Goal: Information Seeking & Learning: Learn about a topic

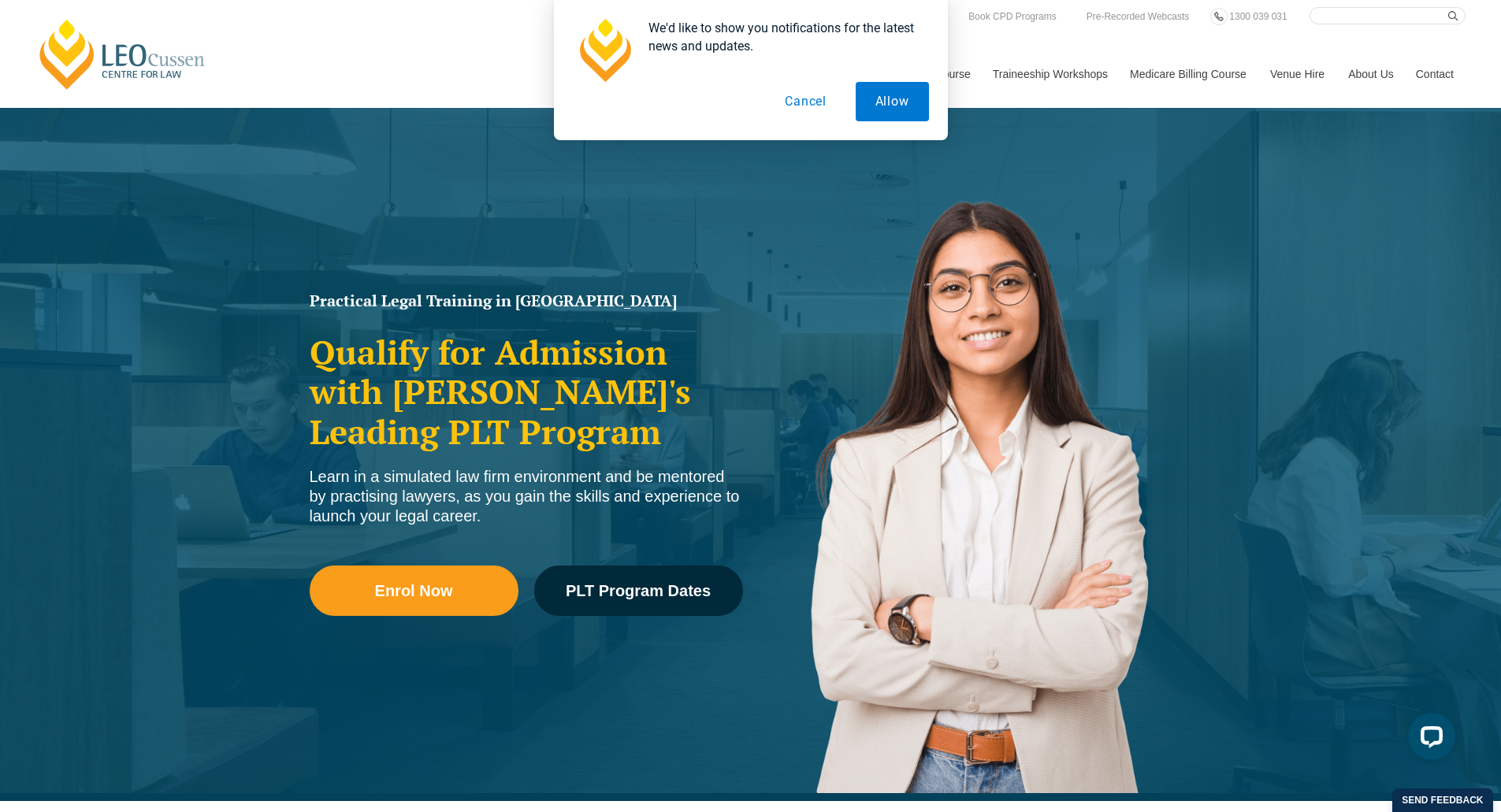
click at [795, 102] on button "Cancel" at bounding box center [805, 101] width 81 height 39
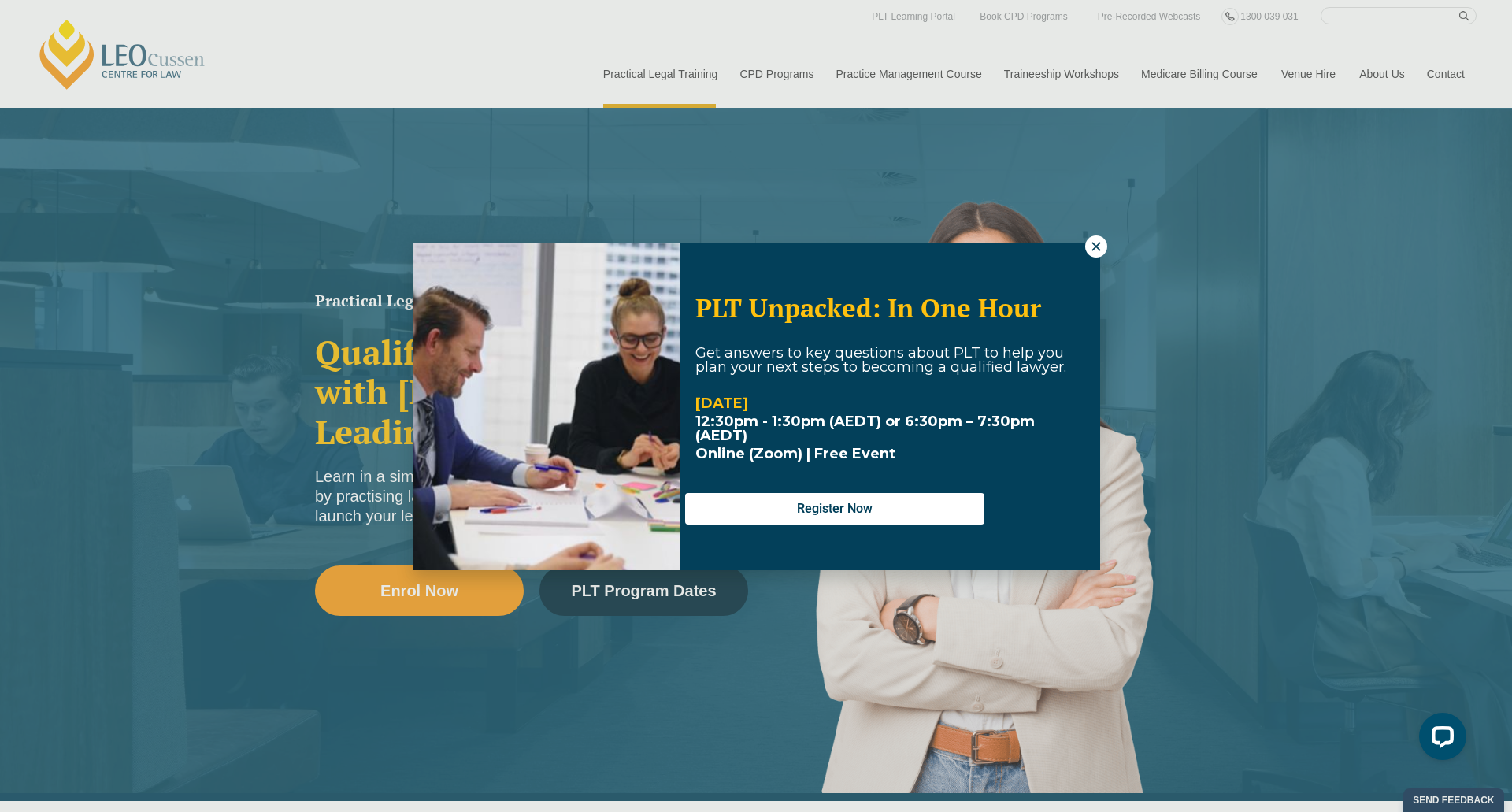
click at [634, 72] on div "PLT Unpacked: In One Hour Get answers to key questions about PLT to help you pl…" at bounding box center [756, 406] width 1512 height 812
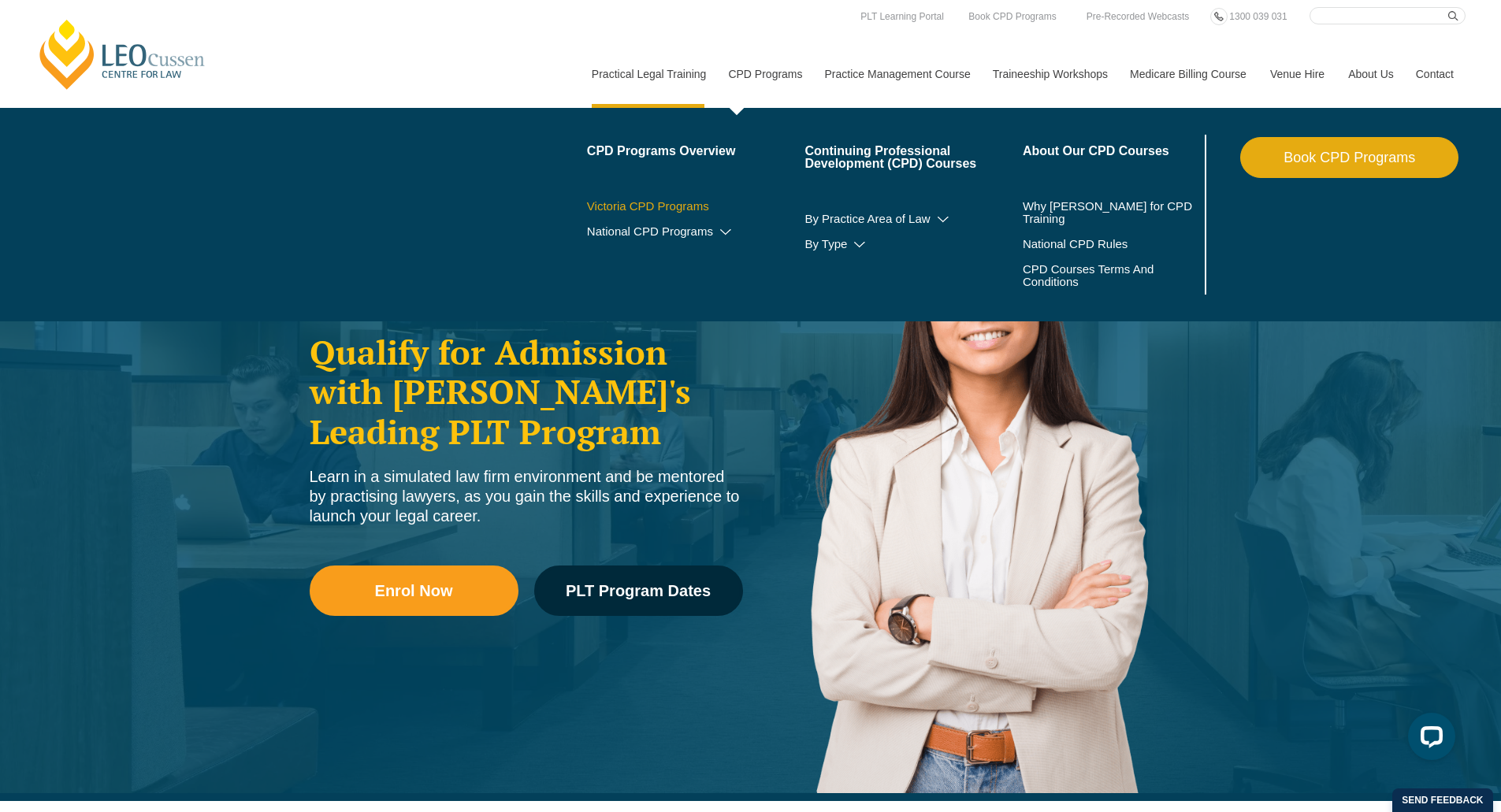
click at [626, 207] on link "Victoria CPD Programs" at bounding box center [696, 206] width 218 height 12
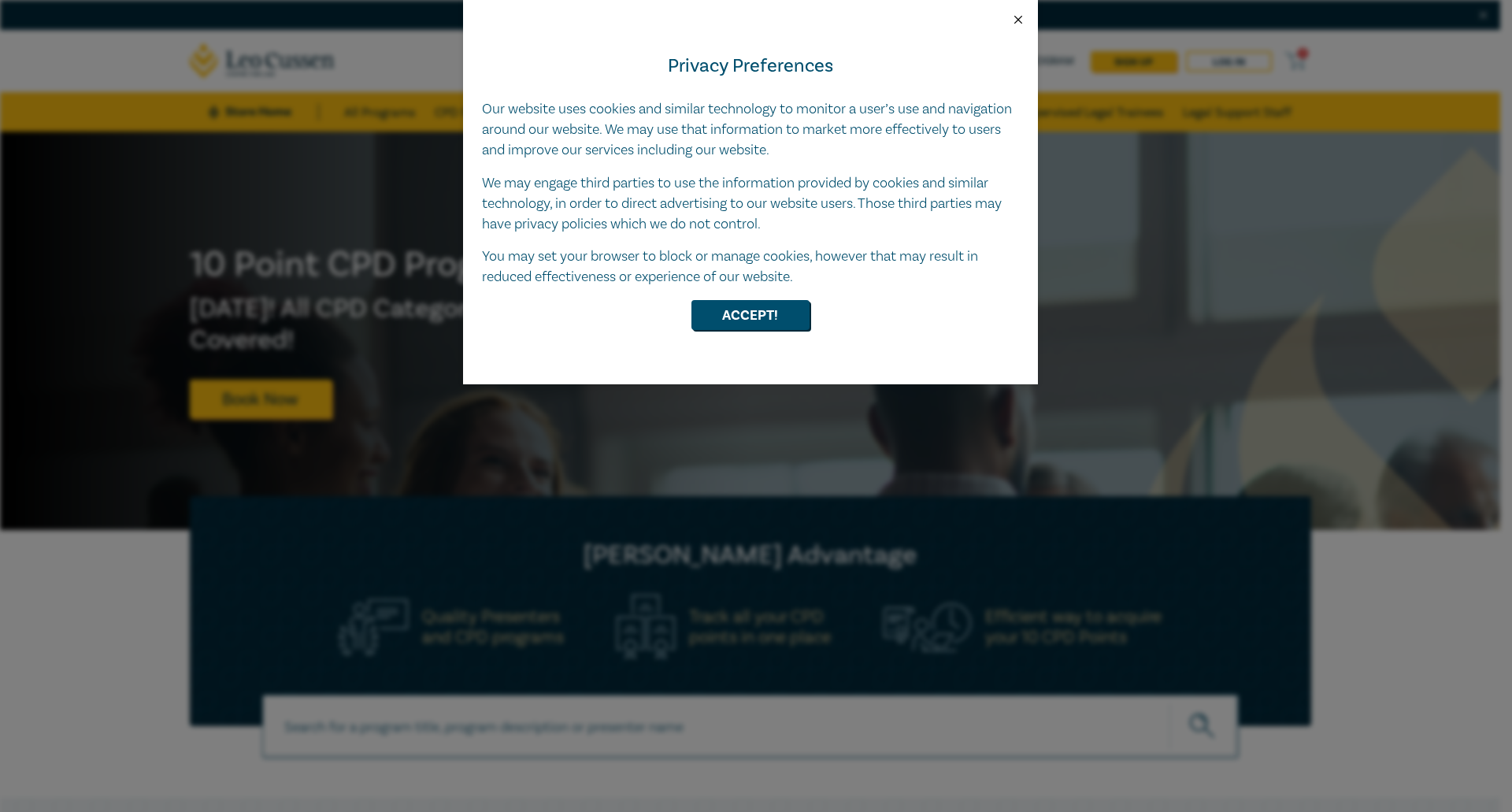
click at [1017, 18] on button "Close" at bounding box center [1018, 19] width 14 height 14
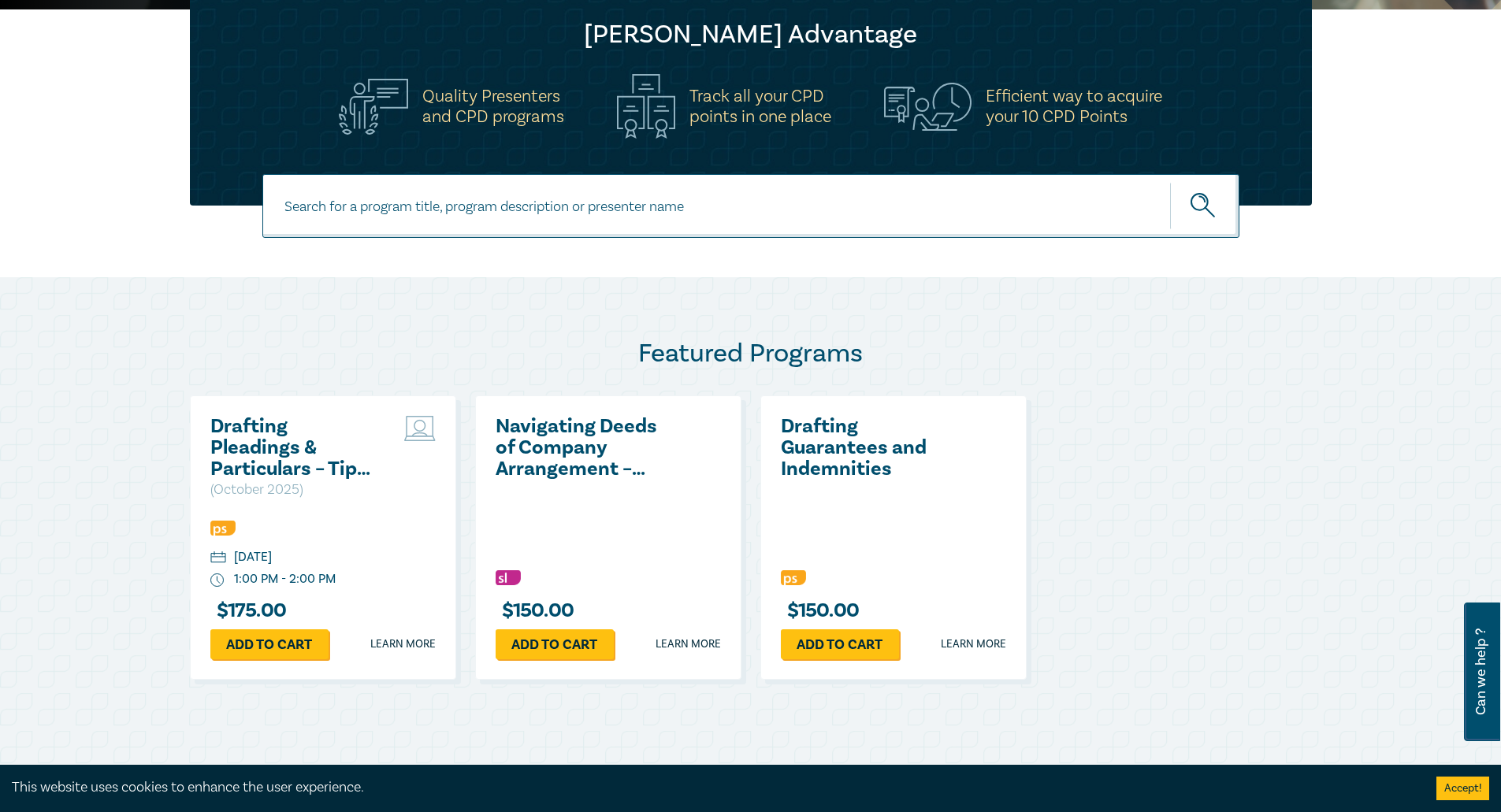
scroll to position [506, 0]
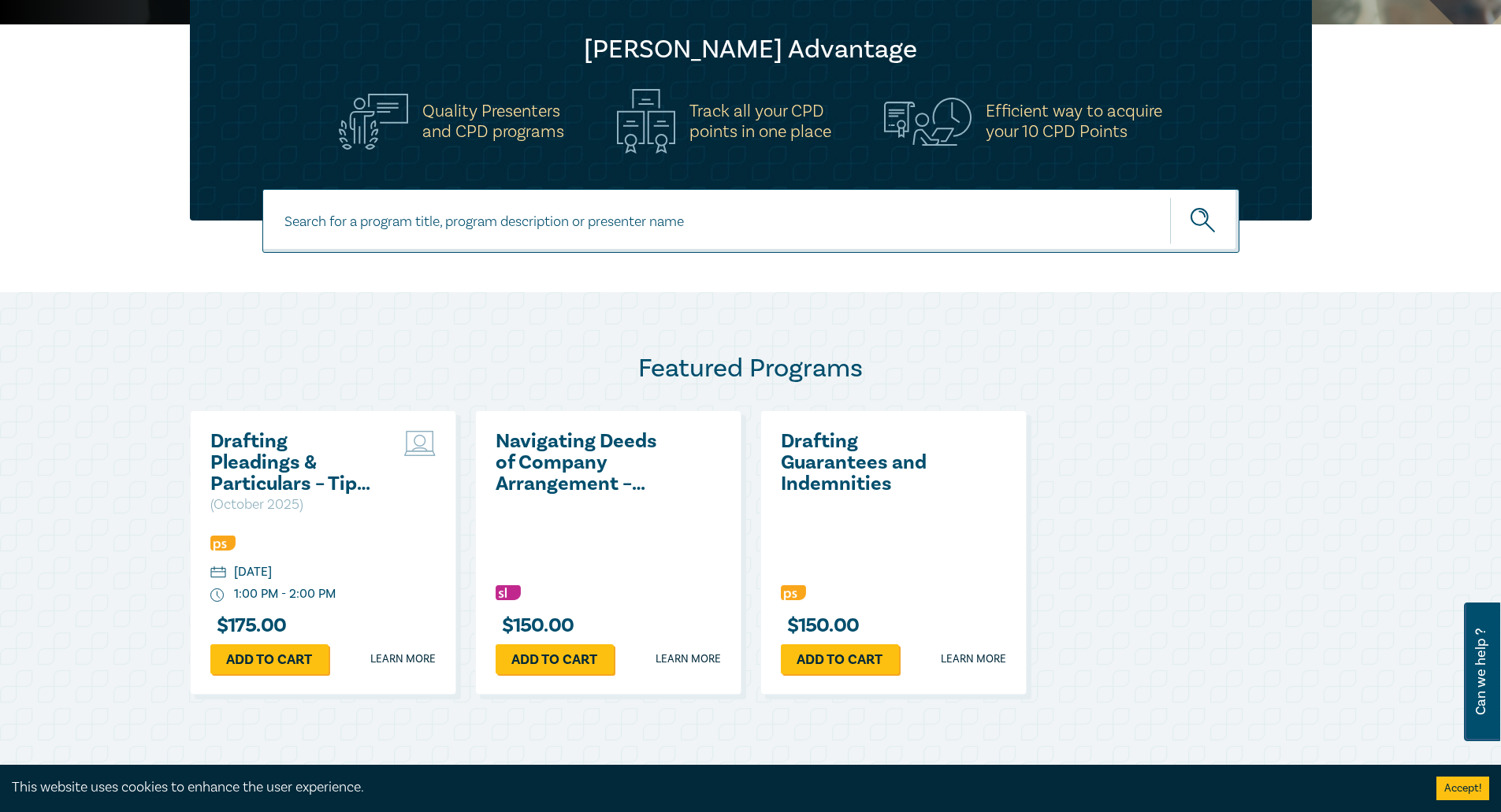
click at [339, 227] on input at bounding box center [750, 221] width 977 height 64
type input "mediation"
click at [1170, 197] on button "submit" at bounding box center [1204, 221] width 69 height 48
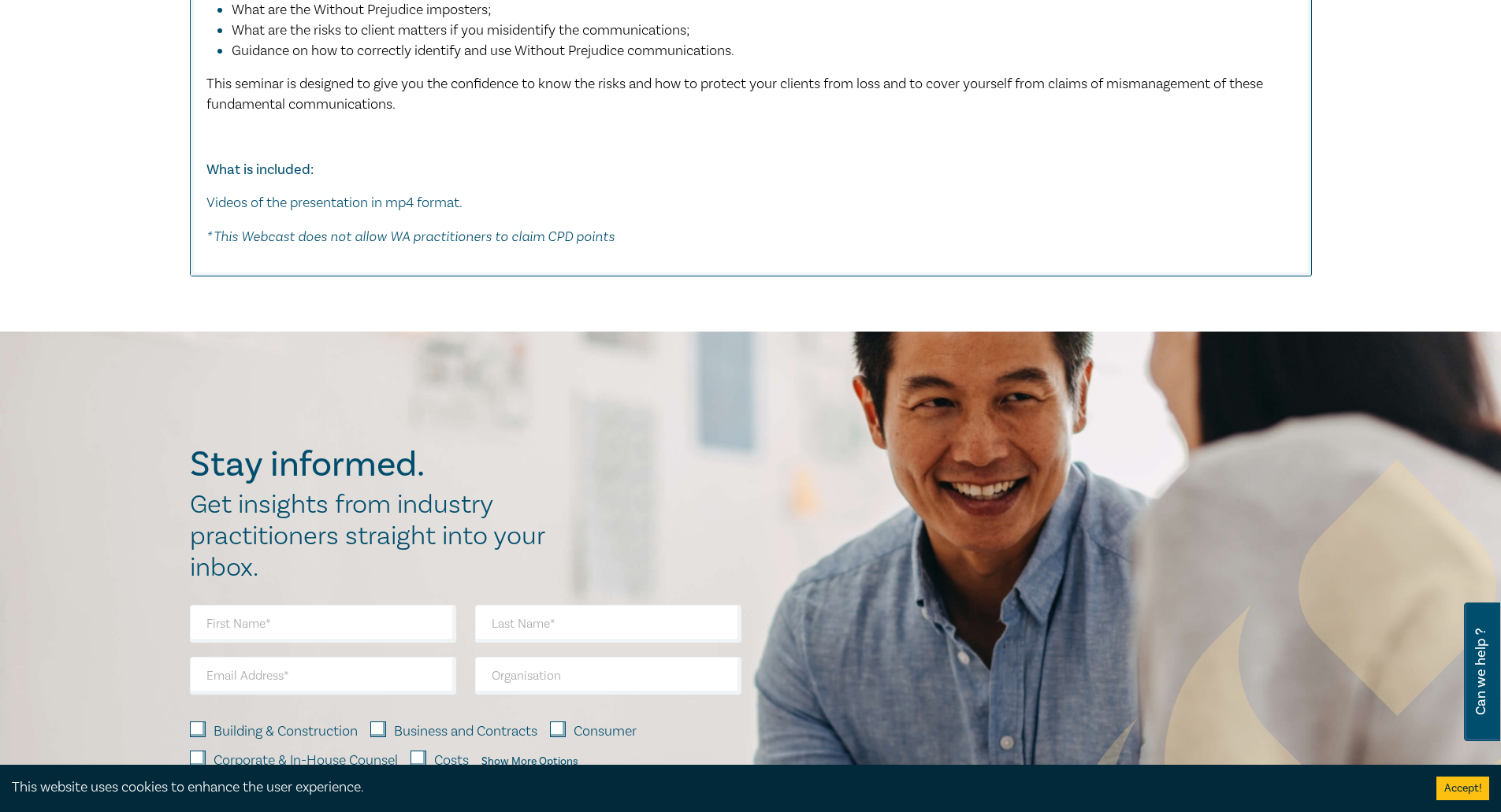
scroll to position [5477, 0]
